Goal: Find specific page/section: Find specific page/section

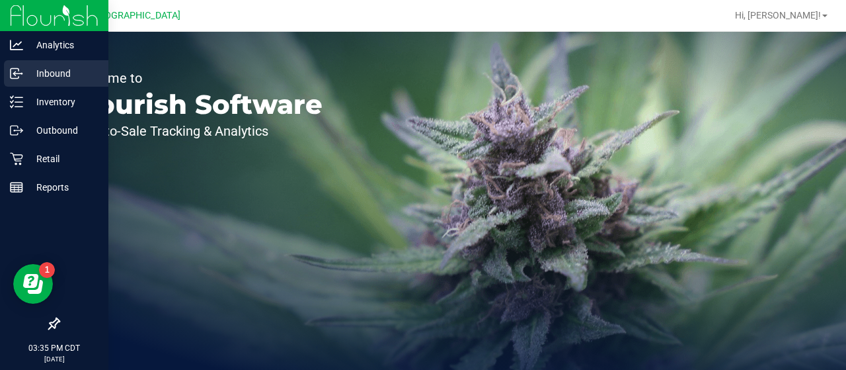
click at [38, 75] on p "Inbound" at bounding box center [62, 73] width 79 height 16
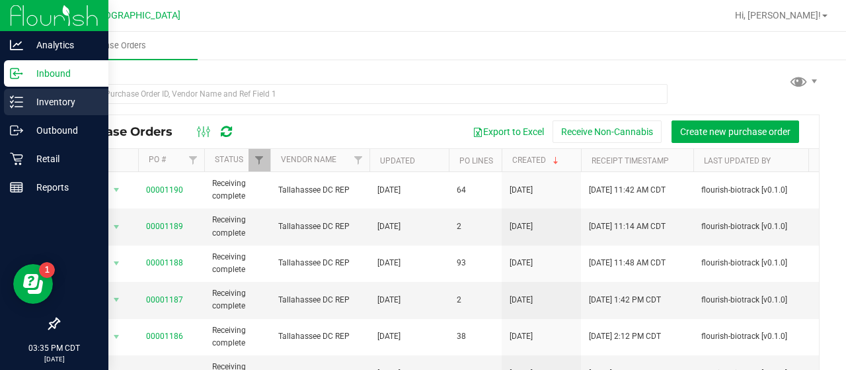
click at [42, 99] on p "Inventory" at bounding box center [62, 102] width 79 height 16
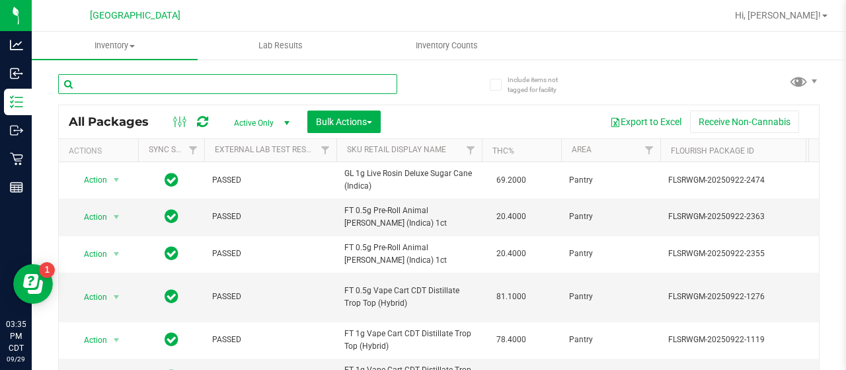
click at [181, 87] on input "text" at bounding box center [227, 84] width 339 height 20
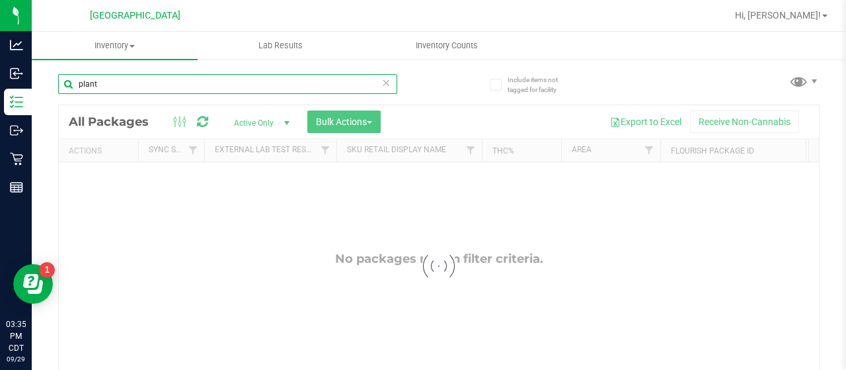
click at [153, 88] on input "plant" at bounding box center [227, 84] width 339 height 20
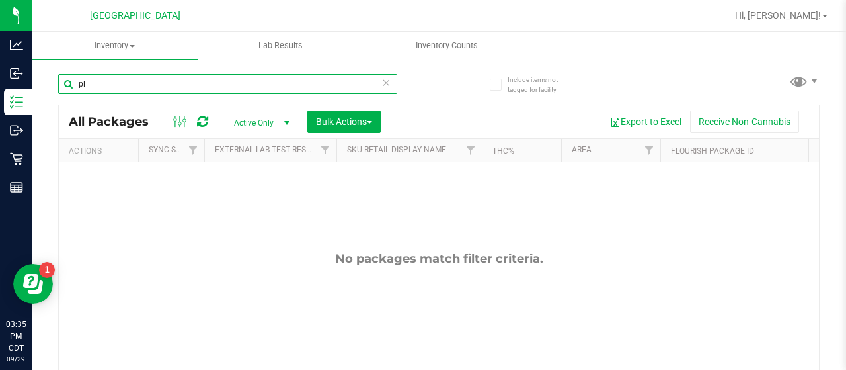
type input "p"
type input "shirt"
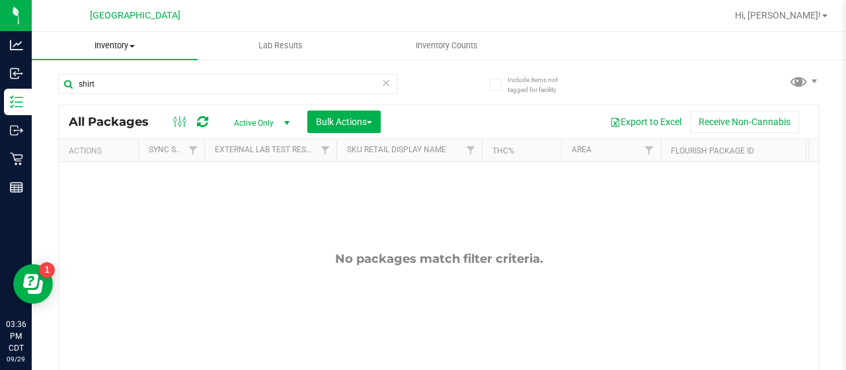
click at [134, 49] on span "Inventory" at bounding box center [115, 46] width 166 height 12
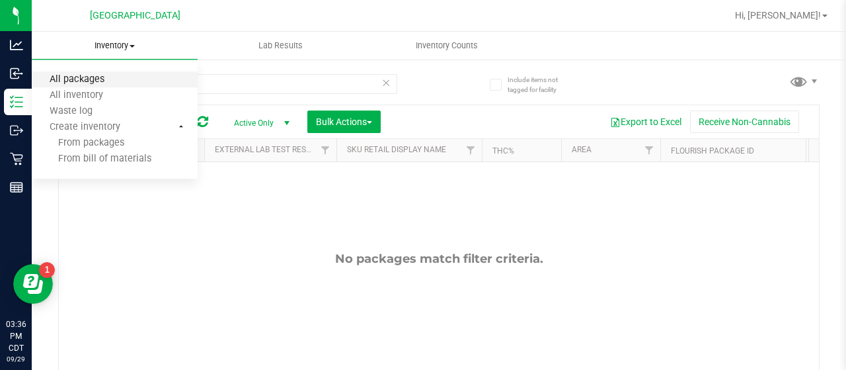
click at [79, 78] on span "All packages" at bounding box center [77, 79] width 91 height 11
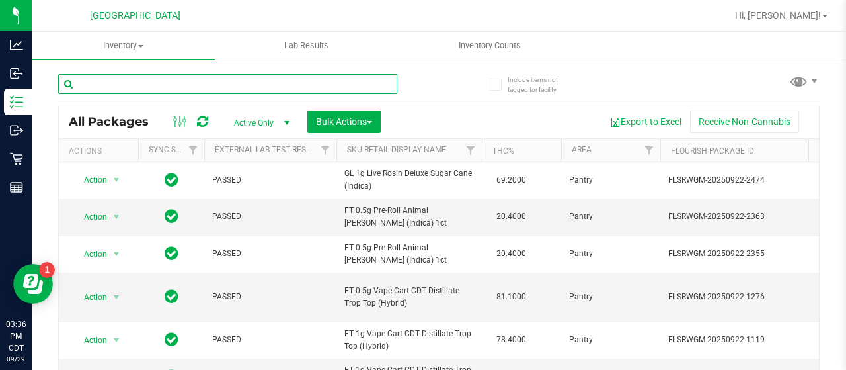
click at [128, 76] on input "text" at bounding box center [227, 84] width 339 height 20
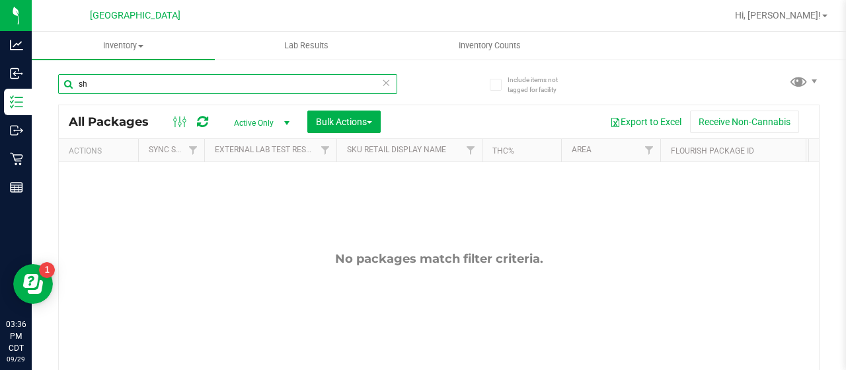
type input "s"
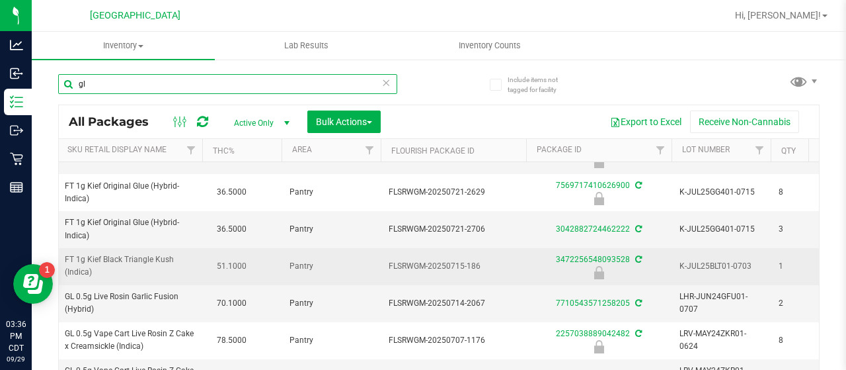
scroll to position [0, 375]
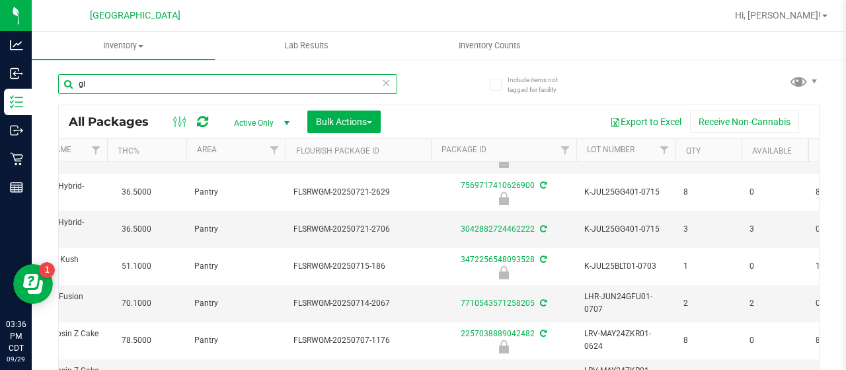
type input "g"
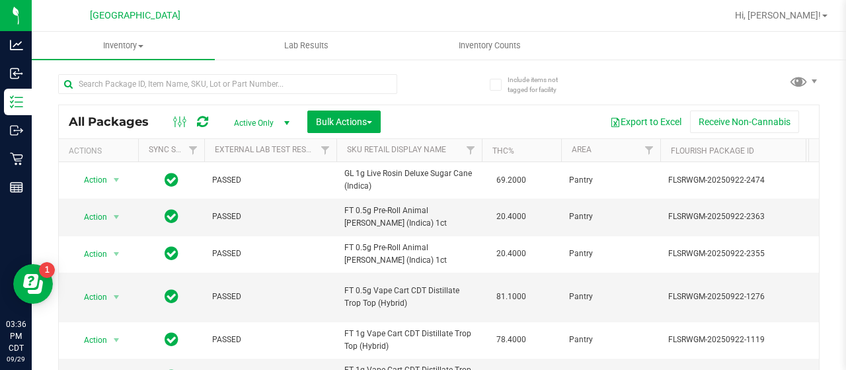
click at [272, 122] on span "Active Only" at bounding box center [259, 123] width 73 height 19
click at [252, 194] on li "All" at bounding box center [258, 204] width 71 height 20
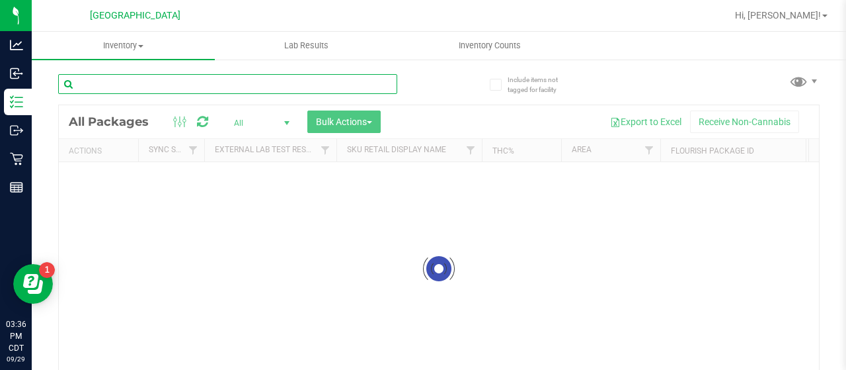
click at [124, 82] on input "text" at bounding box center [227, 84] width 339 height 20
type input "shirt"
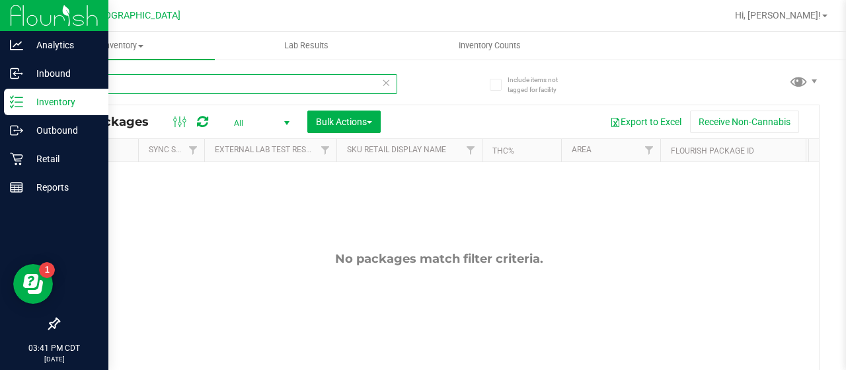
drag, startPoint x: 133, startPoint y: 80, endPoint x: 0, endPoint y: 104, distance: 135.0
click at [0, 104] on div "Analytics Inbound Inventory Outbound Retail Reports 03:41 PM CDT [DATE] 09/29 […" at bounding box center [423, 185] width 846 height 370
paste input "APP-TSH-SUR-PLP-2X-UNI"
type input "APP-TSH-SUR-PLP-2X-UNI"
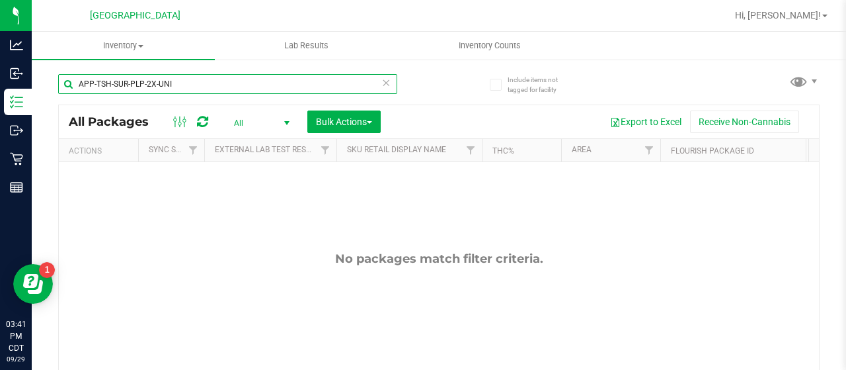
drag, startPoint x: 212, startPoint y: 87, endPoint x: 70, endPoint y: 109, distance: 143.1
click at [70, 106] on div "APP-TSH-SUR-PLP-2X-UNI All Packages All Active Only Lab Samples Locked All Exte…" at bounding box center [439, 244] width 762 height 366
